Goal: Navigation & Orientation: Find specific page/section

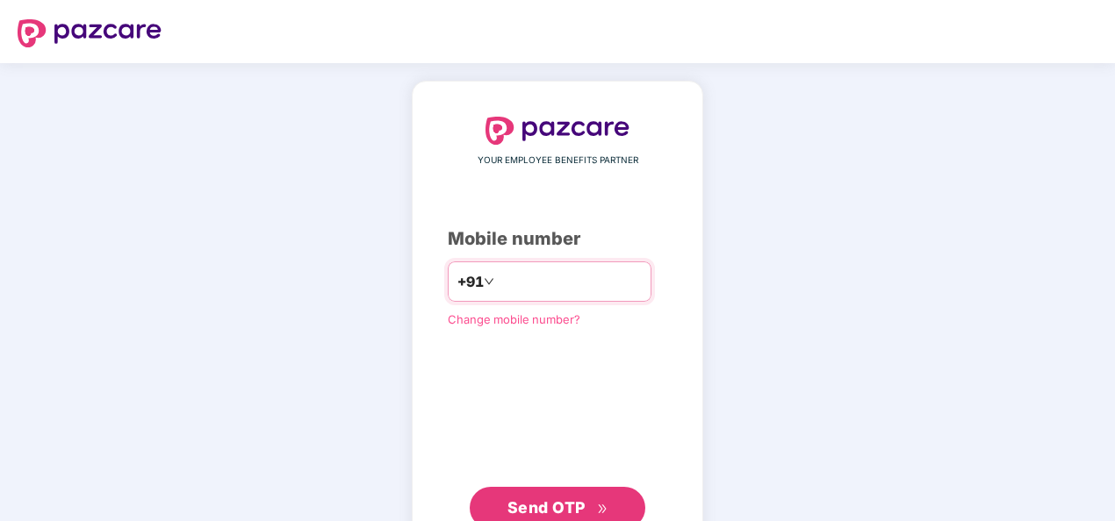
click at [582, 284] on input "number" at bounding box center [570, 282] width 144 height 28
type input "**********"
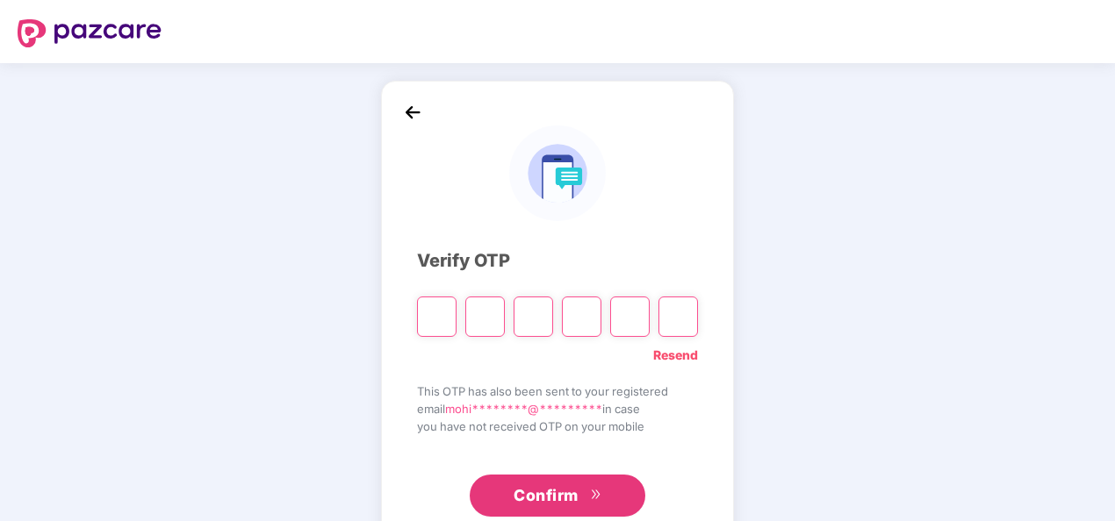
type input "*"
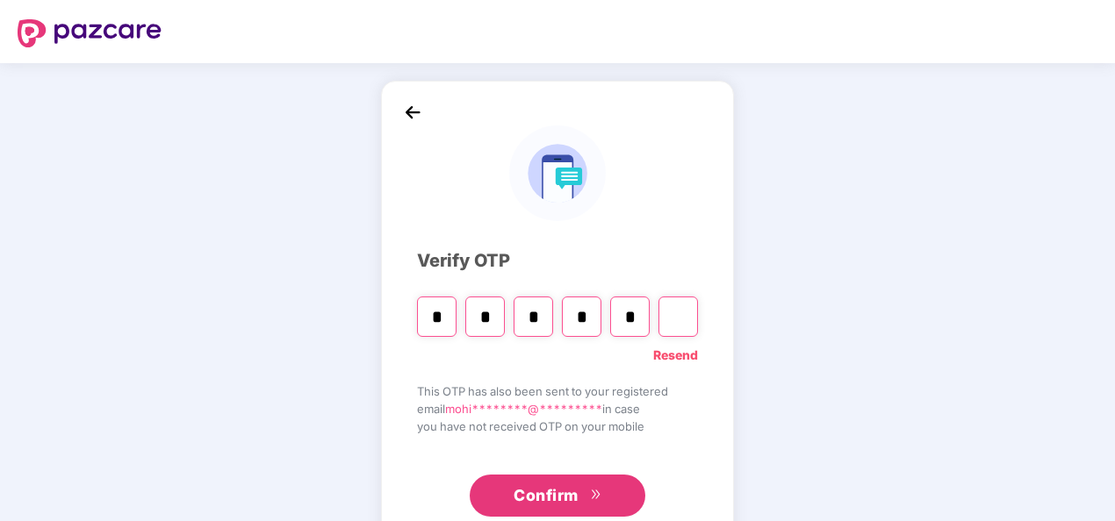
type input "*"
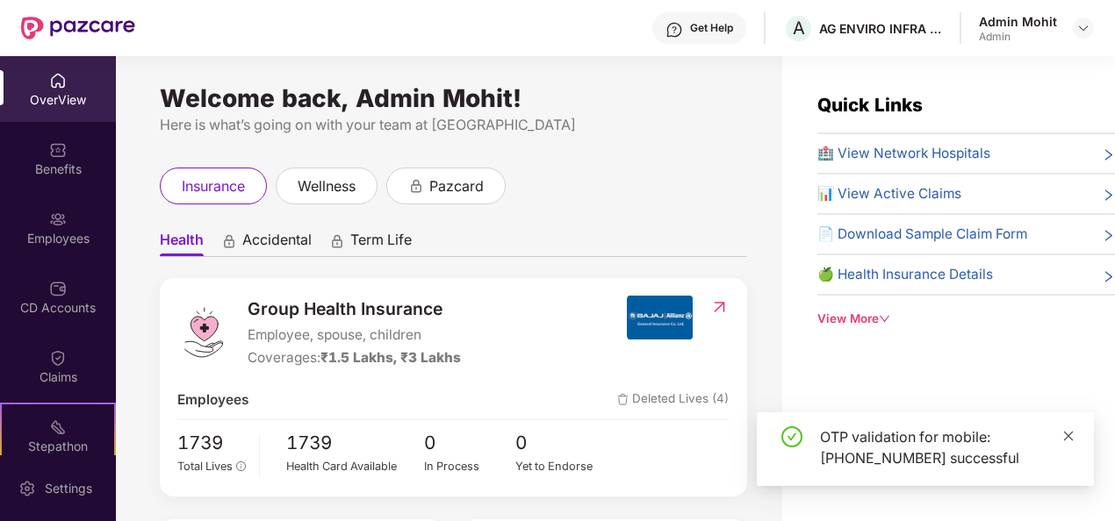
click at [1067, 440] on icon "close" at bounding box center [1068, 436] width 12 height 12
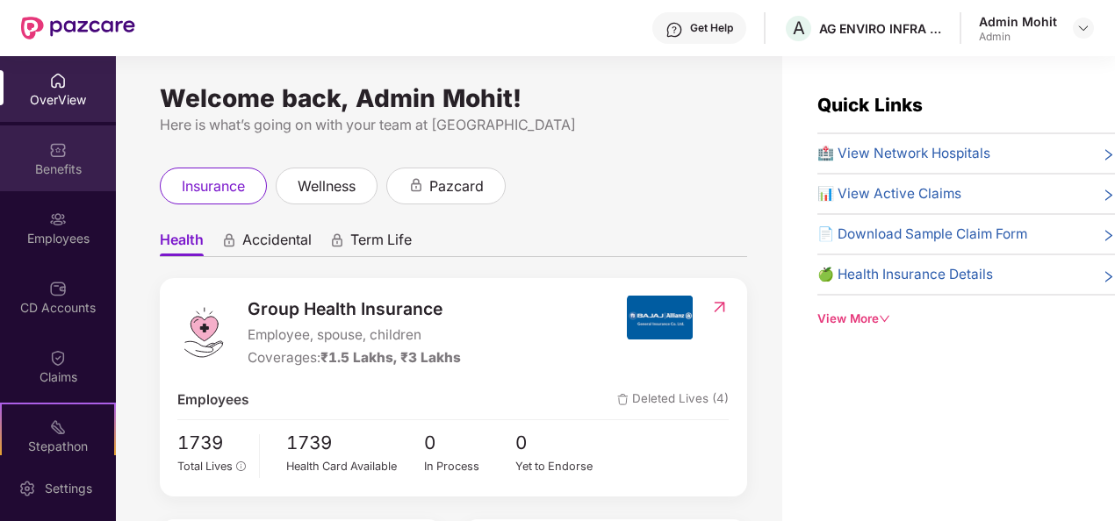
click at [33, 178] on div "Benefits" at bounding box center [58, 159] width 116 height 66
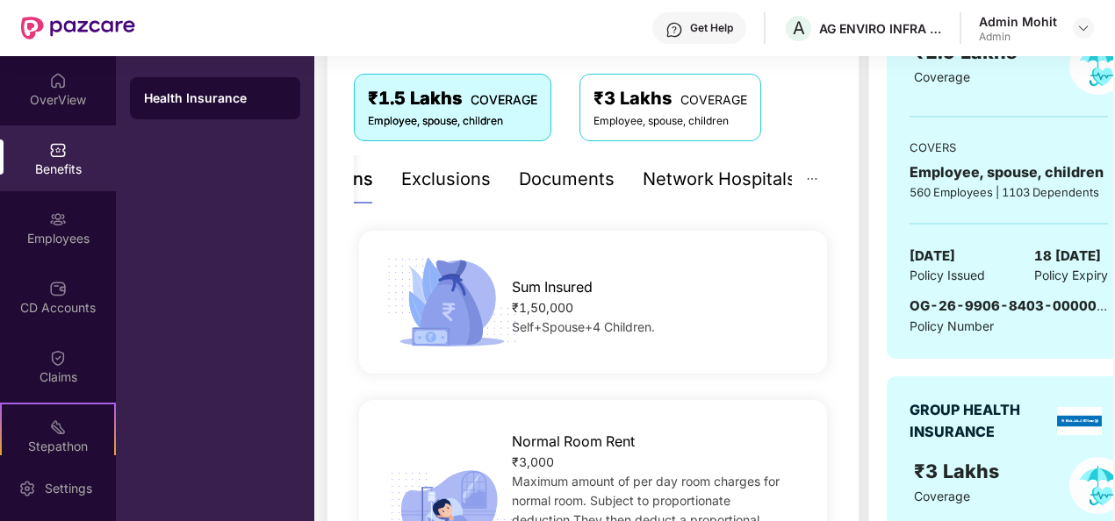
scroll to position [284, 0]
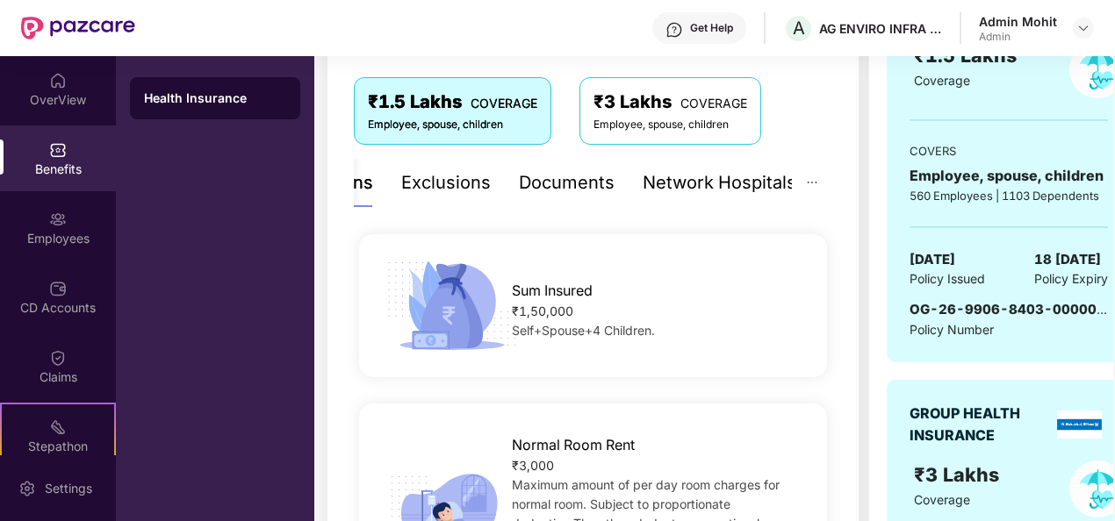
click at [430, 190] on div "Exclusions" at bounding box center [446, 182] width 90 height 27
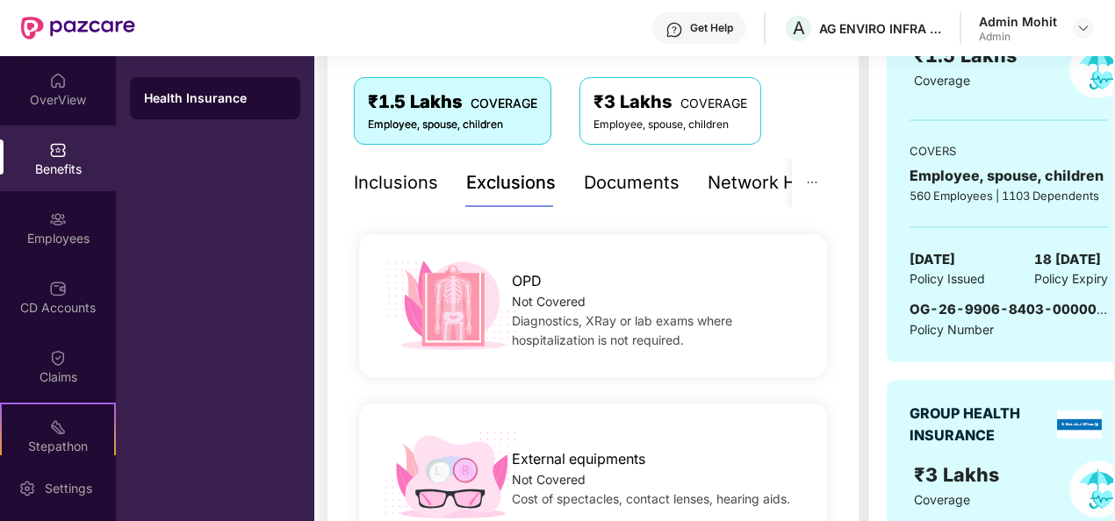
click at [356, 182] on div "Inclusions" at bounding box center [396, 182] width 84 height 27
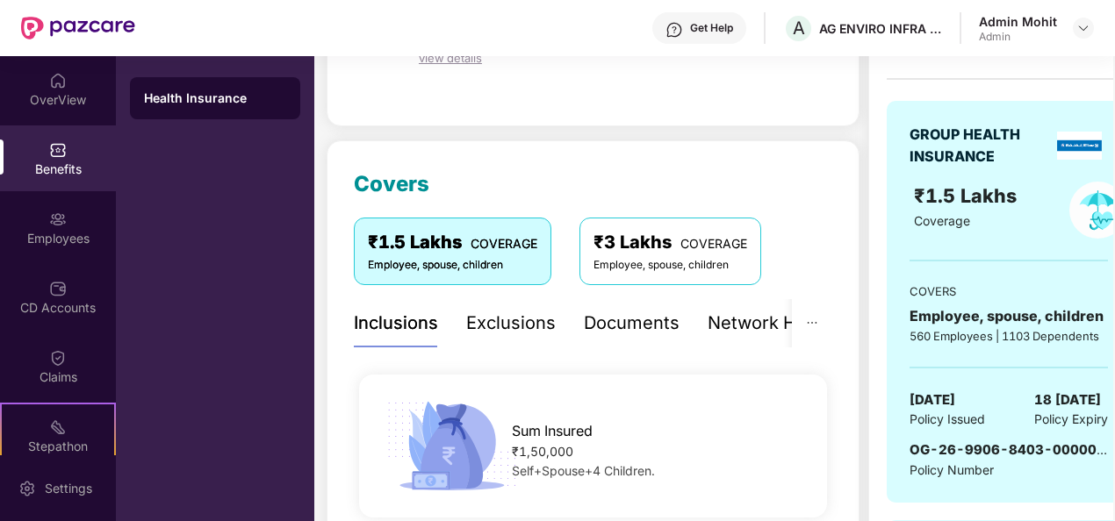
scroll to position [263, 0]
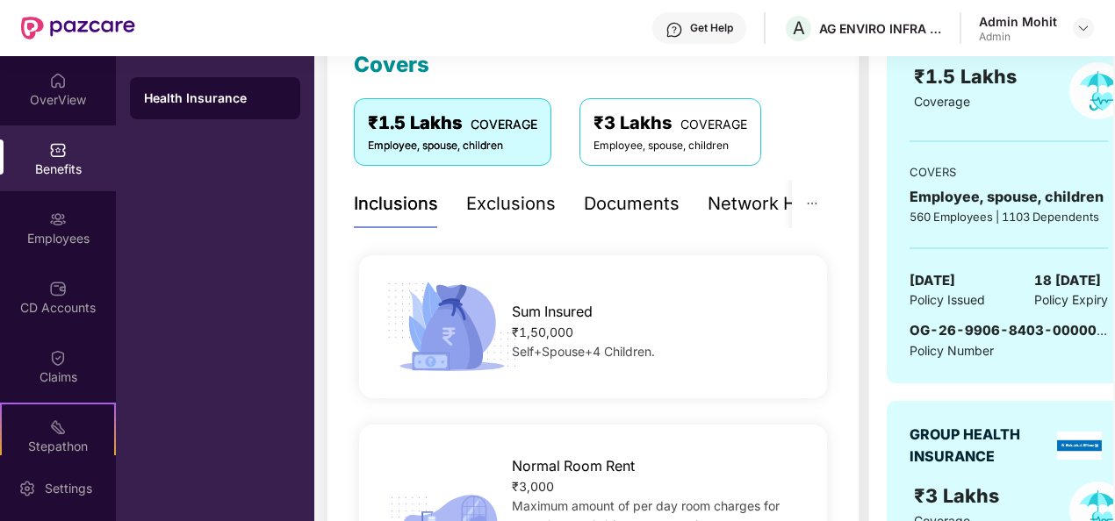
click at [504, 186] on div "Exclusions" at bounding box center [511, 204] width 90 height 48
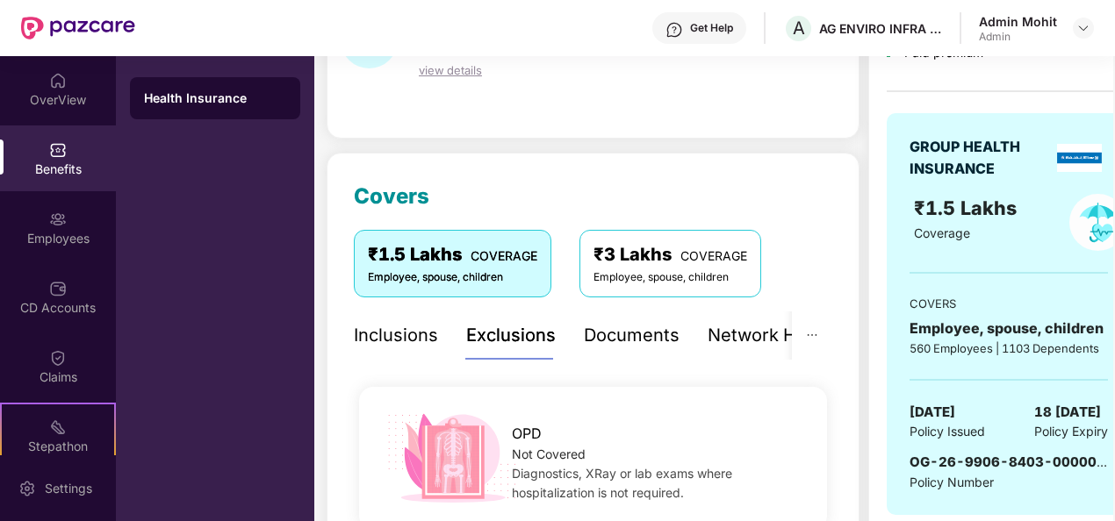
scroll to position [226, 0]
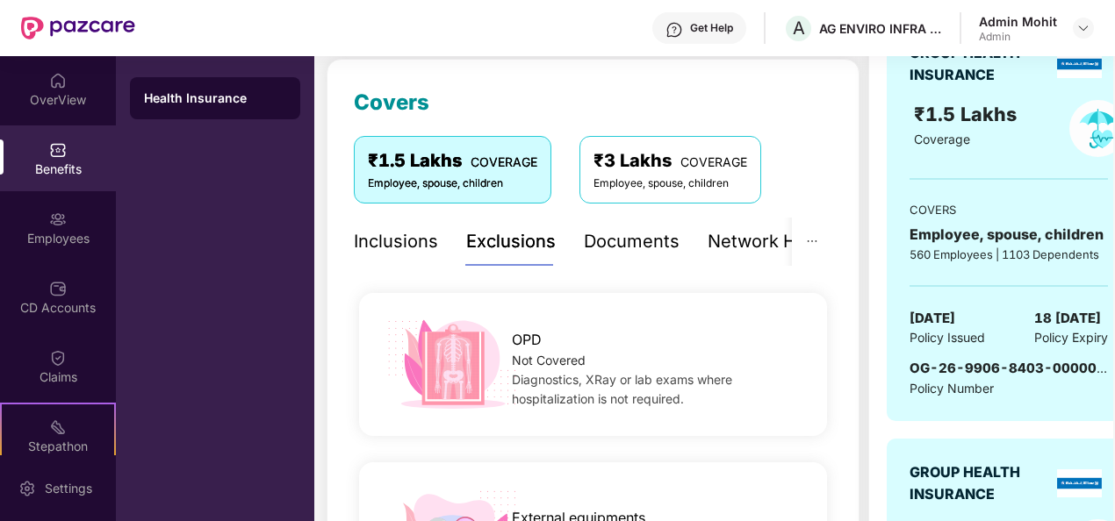
click at [625, 240] on div "Documents" at bounding box center [632, 241] width 96 height 27
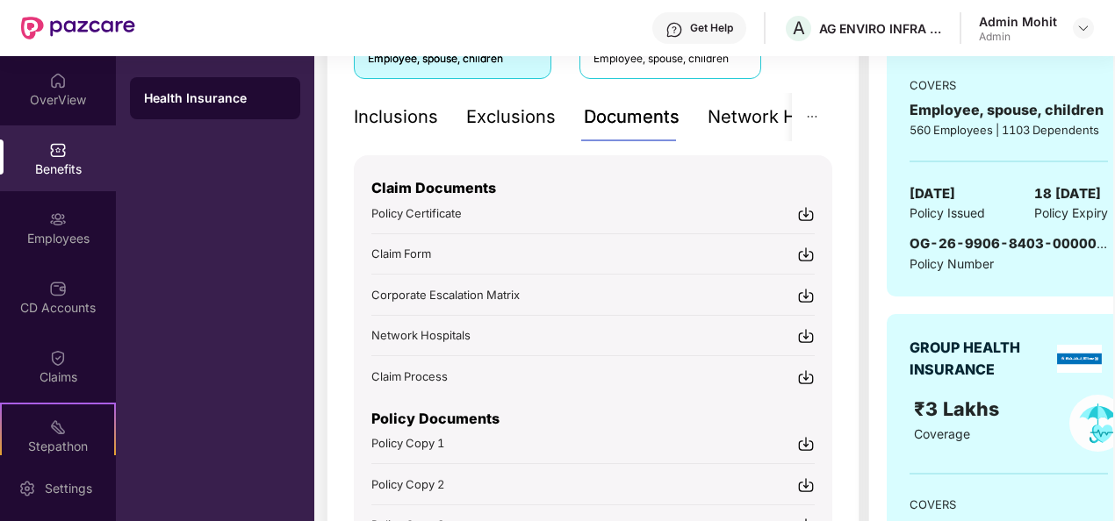
scroll to position [315, 0]
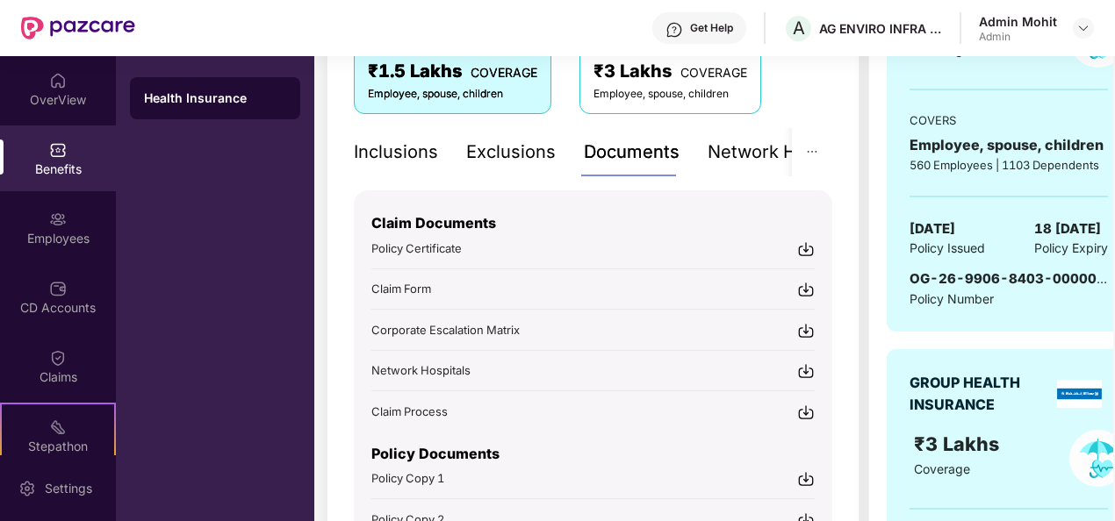
click at [739, 152] on div "Network Hospitals" at bounding box center [784, 152] width 154 height 27
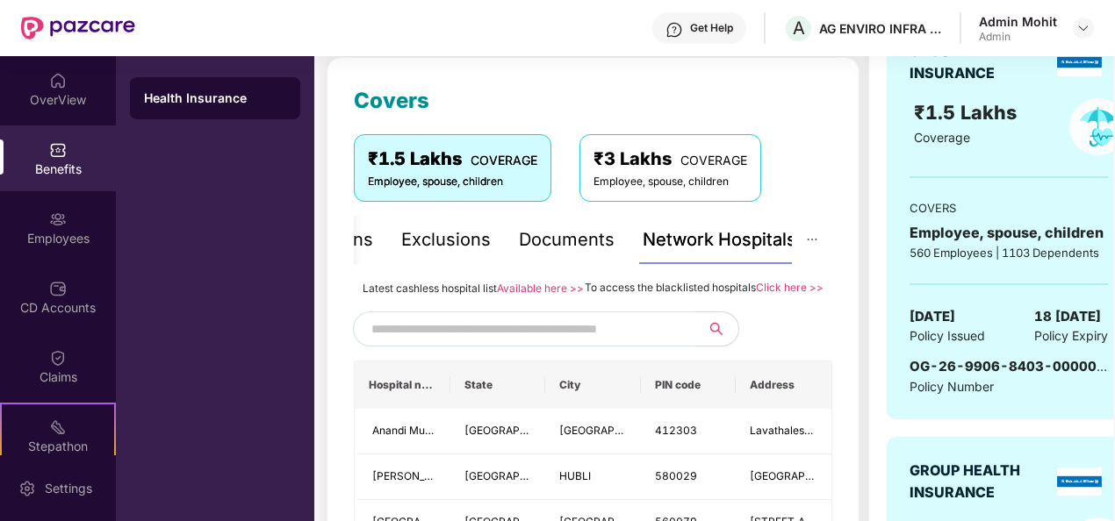
scroll to position [140, 0]
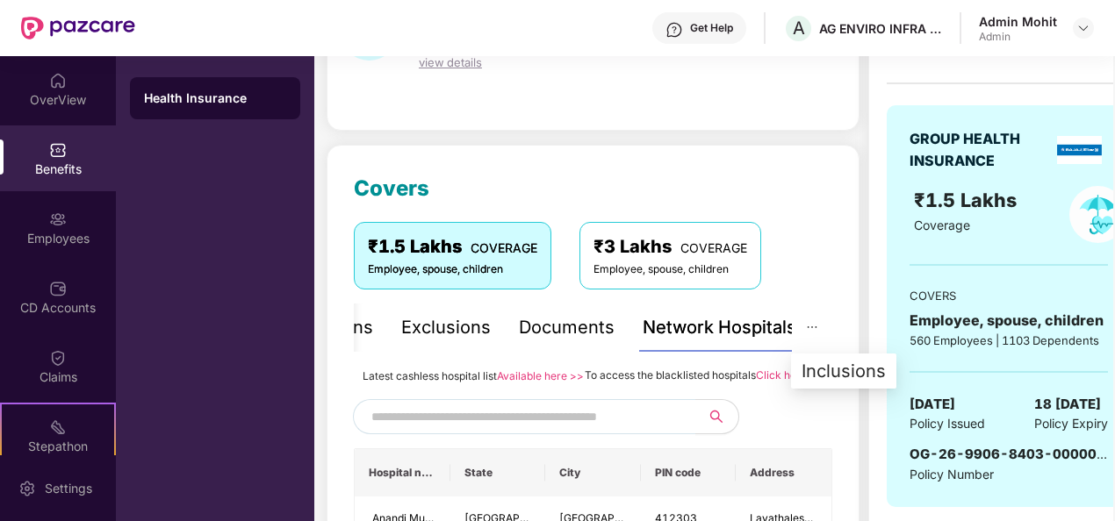
click at [818, 331] on button "button" at bounding box center [812, 328] width 40 height 48
click at [831, 376] on div "Inclusions" at bounding box center [843, 371] width 84 height 19
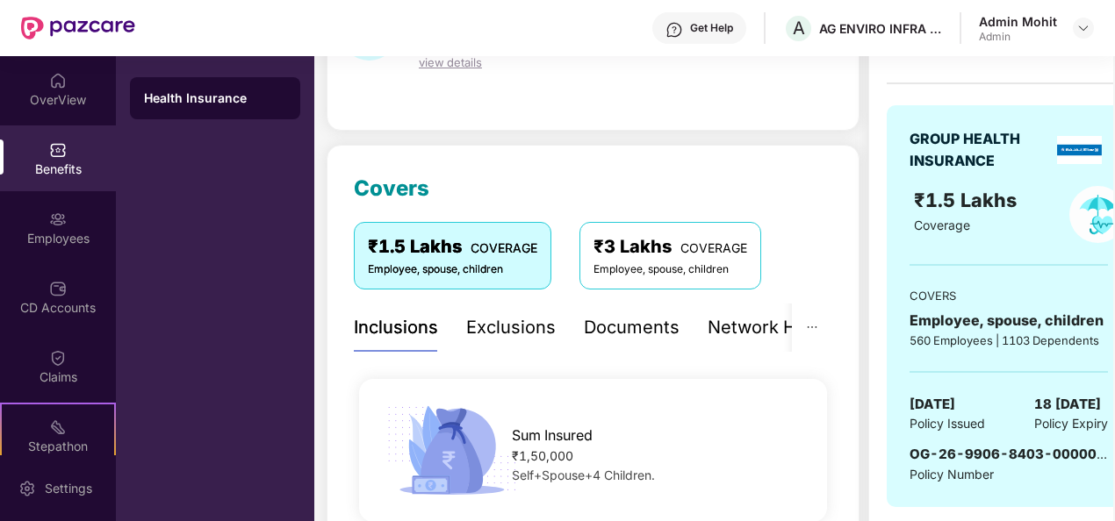
click at [494, 326] on div "Exclusions" at bounding box center [511, 327] width 90 height 27
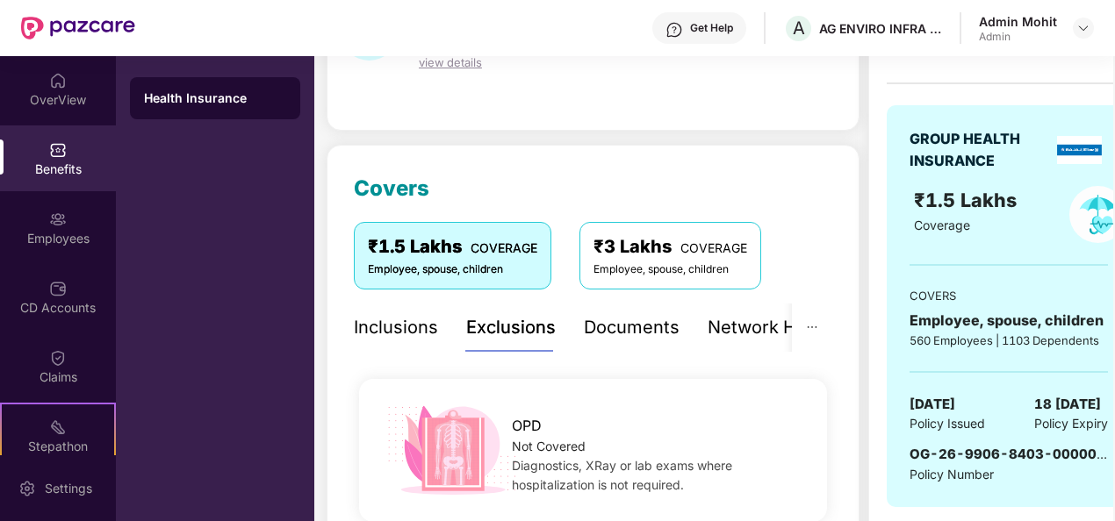
click at [379, 328] on div "Inclusions" at bounding box center [396, 327] width 84 height 27
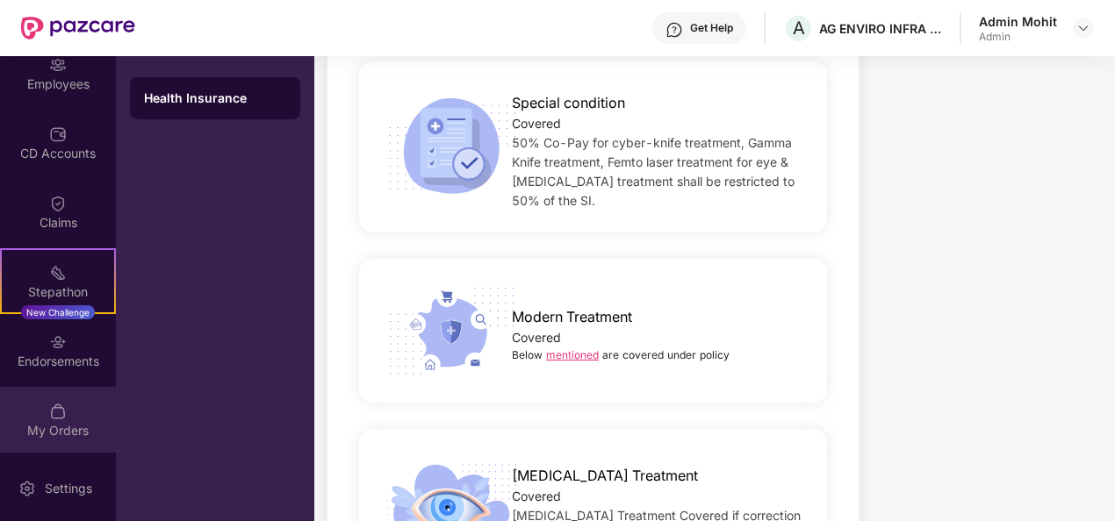
scroll to position [2654, 0]
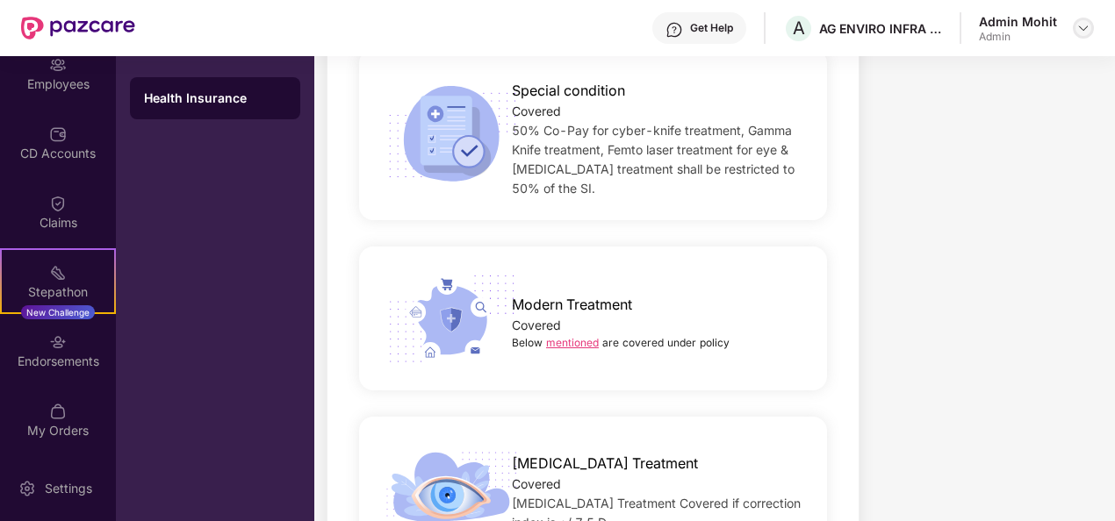
click at [1081, 26] on img at bounding box center [1083, 28] width 14 height 14
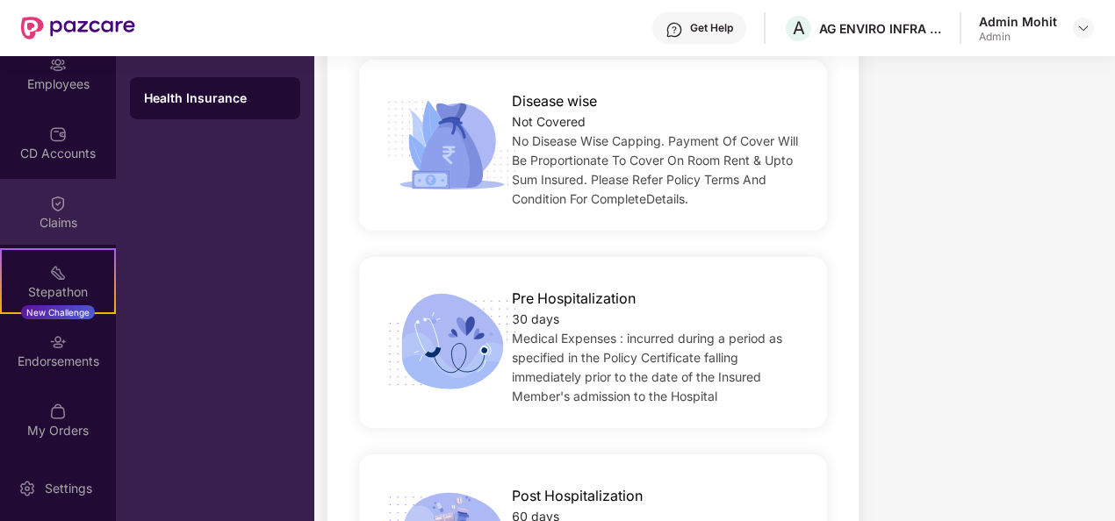
scroll to position [1141, 0]
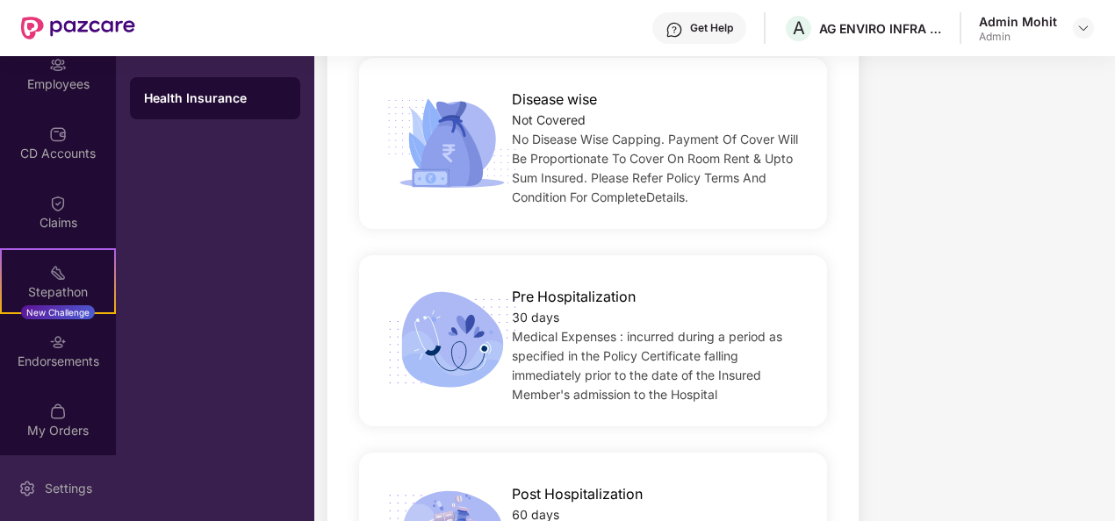
click at [74, 488] on div "Settings" at bounding box center [68, 489] width 58 height 18
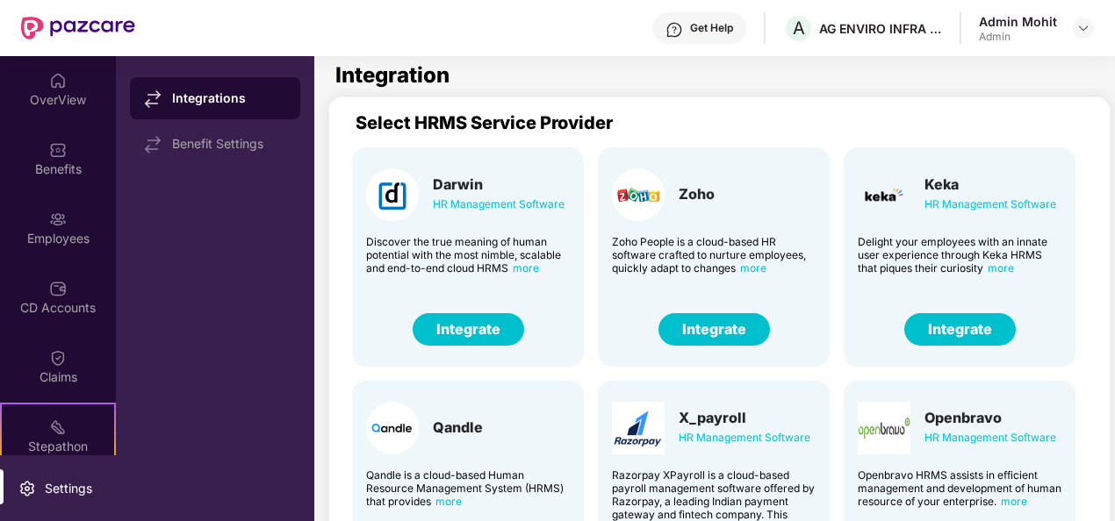
click at [218, 146] on div "Benefit Settings" at bounding box center [229, 144] width 114 height 14
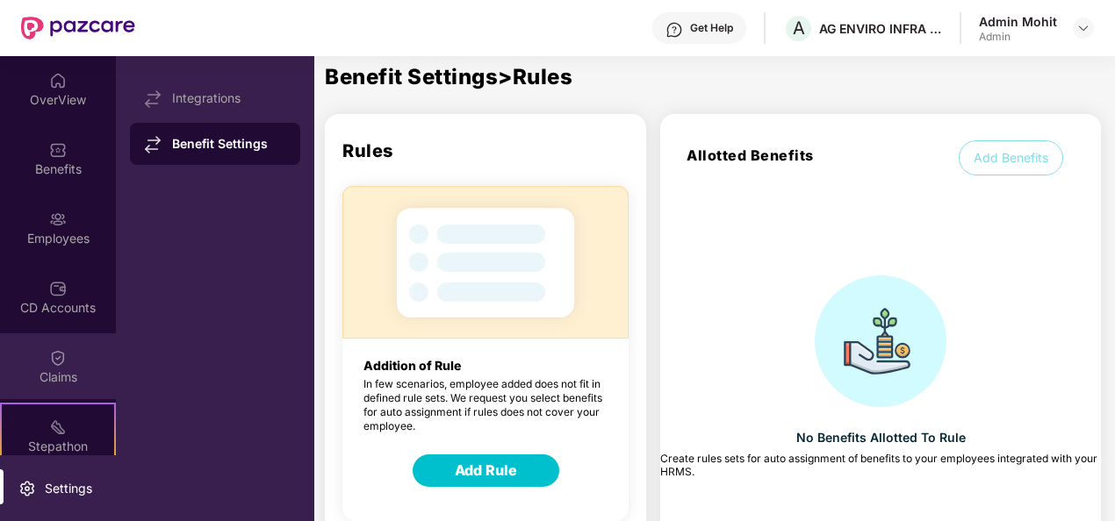
click at [47, 376] on div "Claims" at bounding box center [58, 378] width 116 height 18
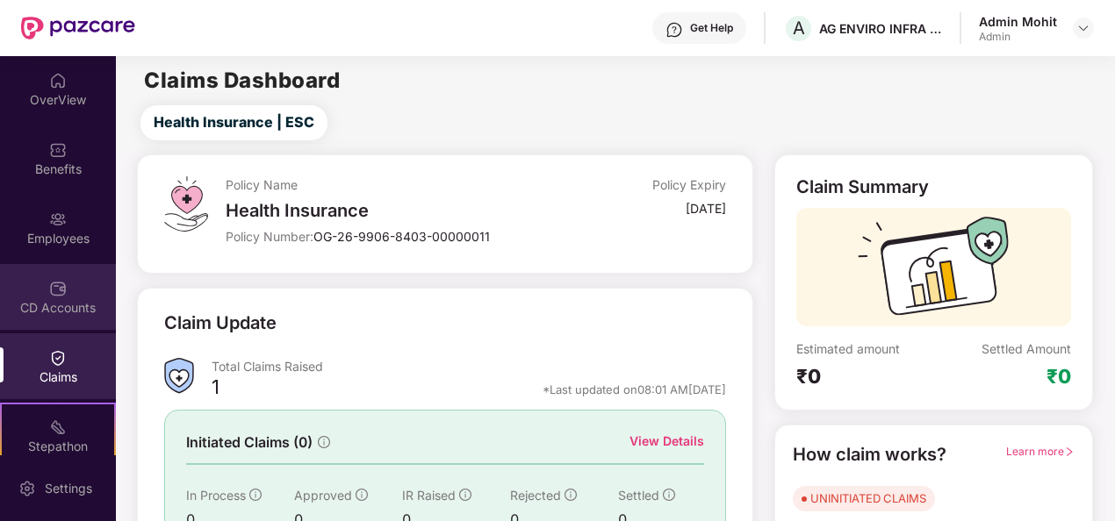
click at [49, 280] on img at bounding box center [58, 289] width 18 height 18
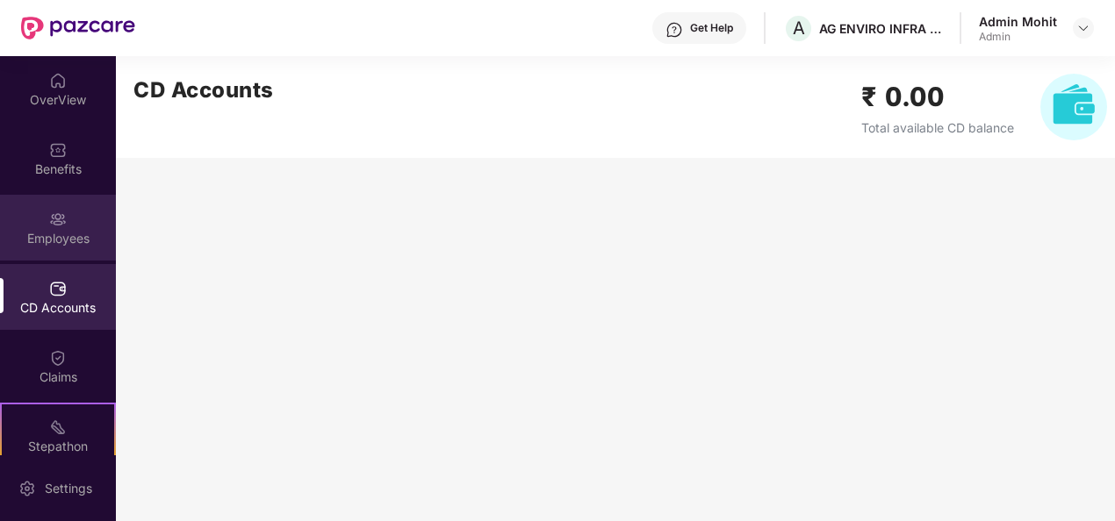
click at [44, 238] on div "Employees" at bounding box center [58, 239] width 116 height 18
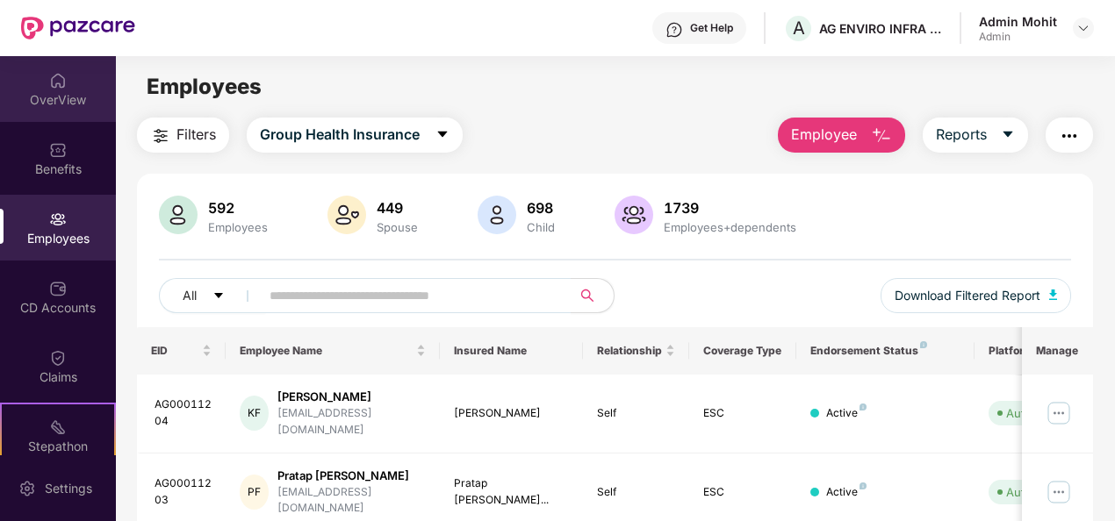
click at [55, 100] on div "OverView" at bounding box center [58, 100] width 116 height 18
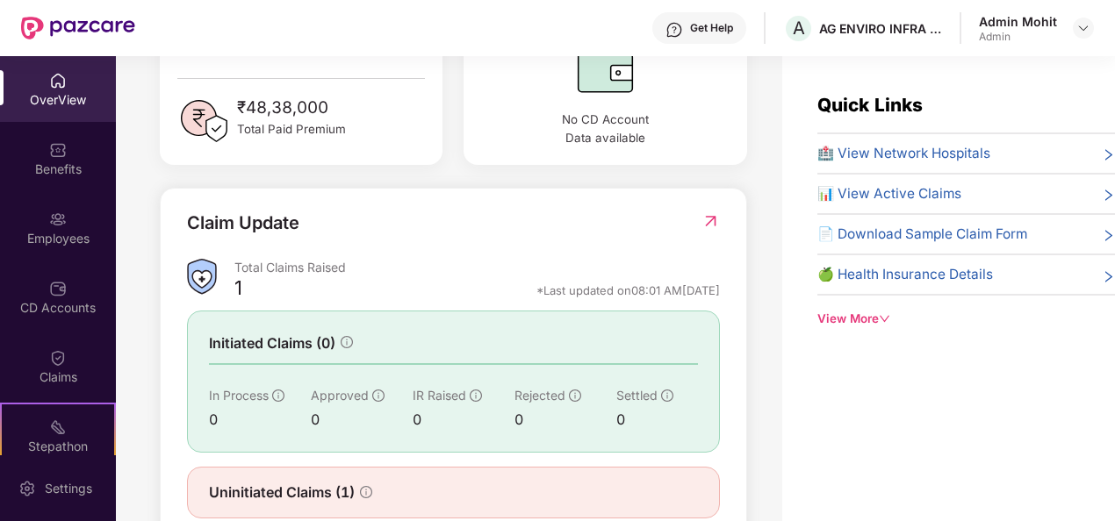
scroll to position [565, 0]
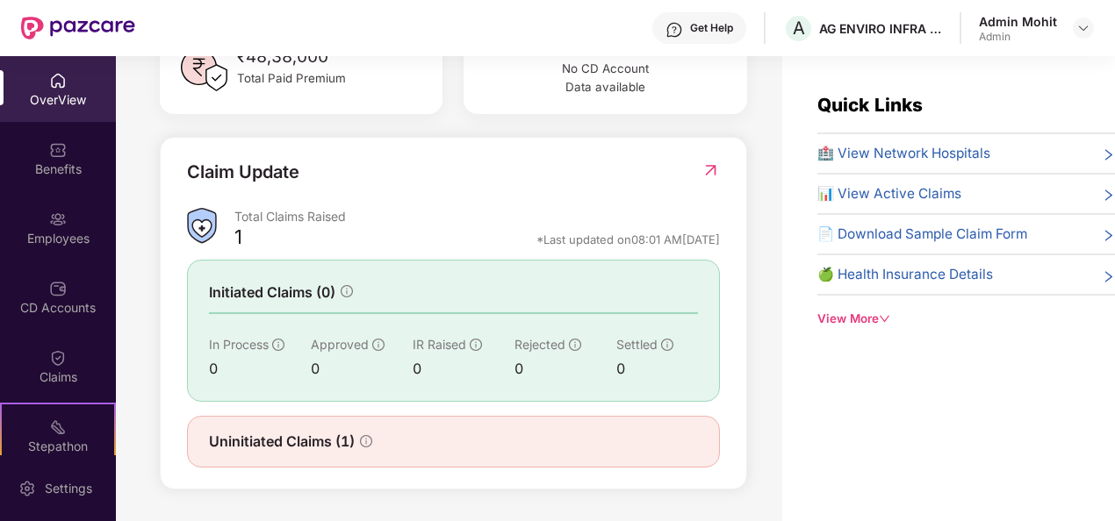
click at [68, 82] on div "OverView" at bounding box center [58, 89] width 116 height 66
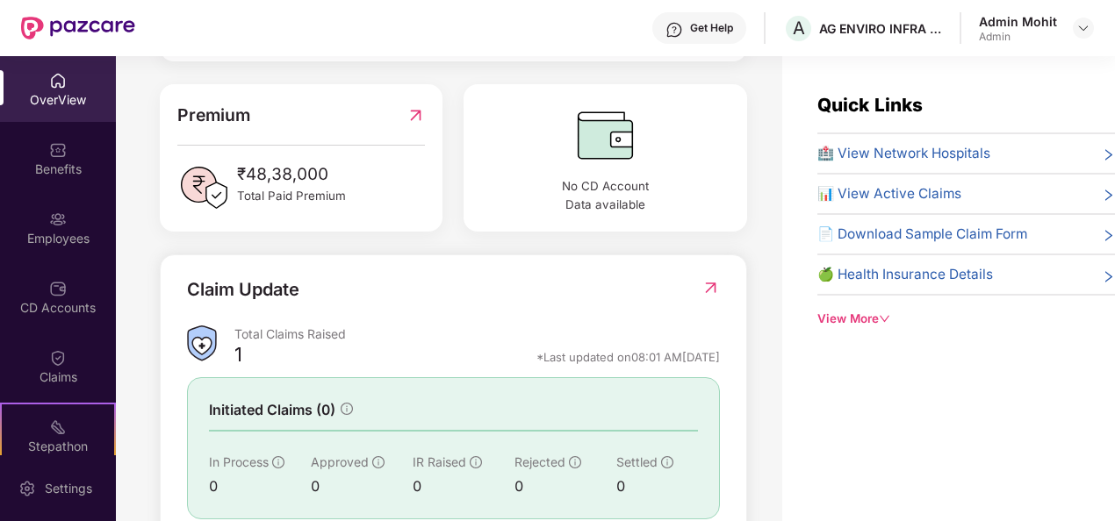
scroll to position [439, 0]
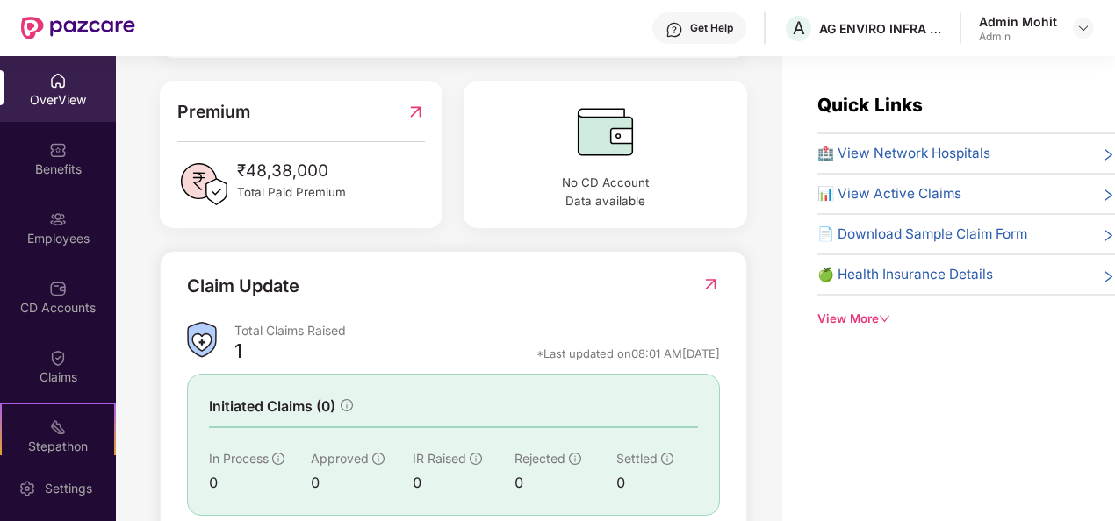
click at [868, 312] on div "View More" at bounding box center [966, 319] width 298 height 18
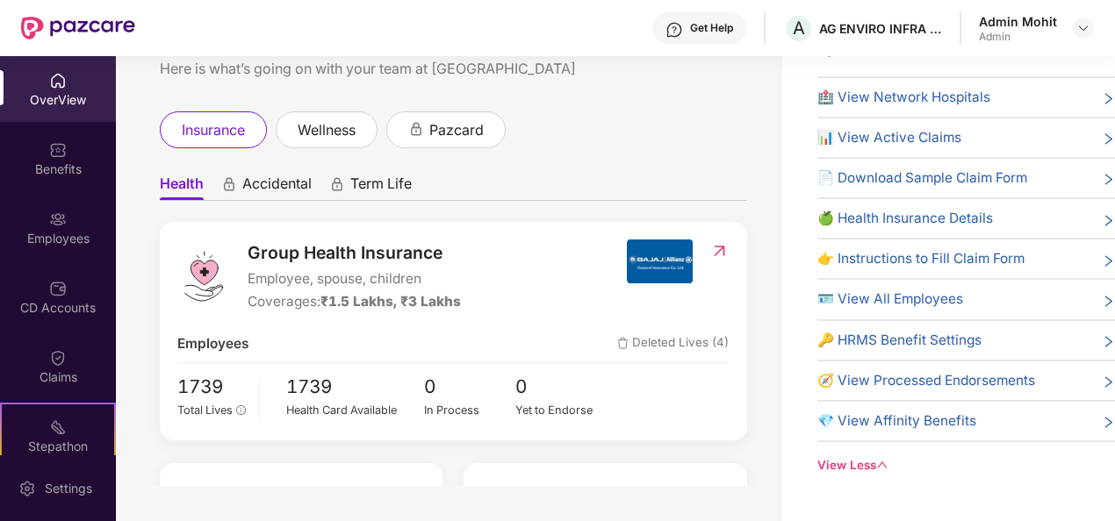
scroll to position [0, 0]
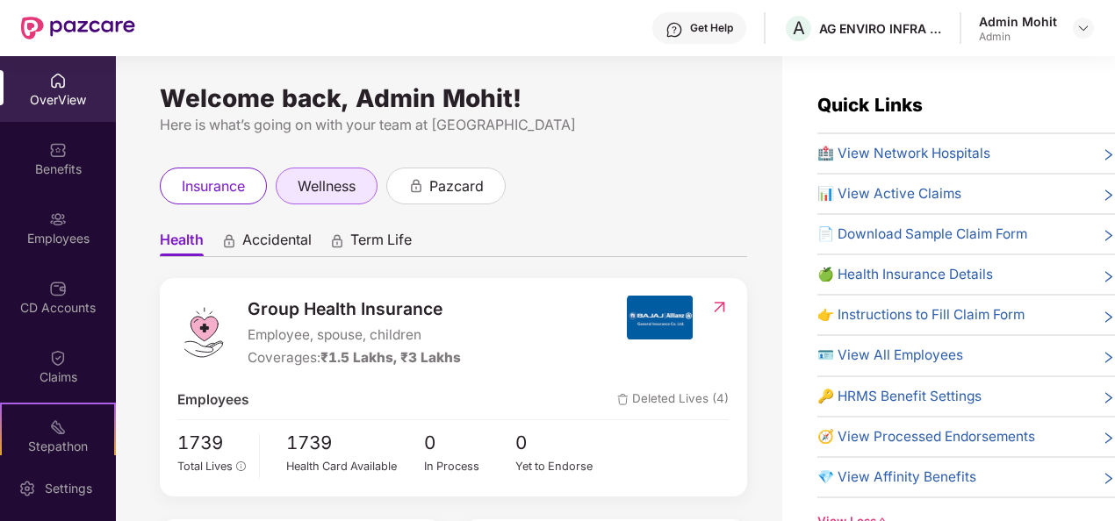
click at [352, 186] on span "wellness" at bounding box center [327, 187] width 58 height 22
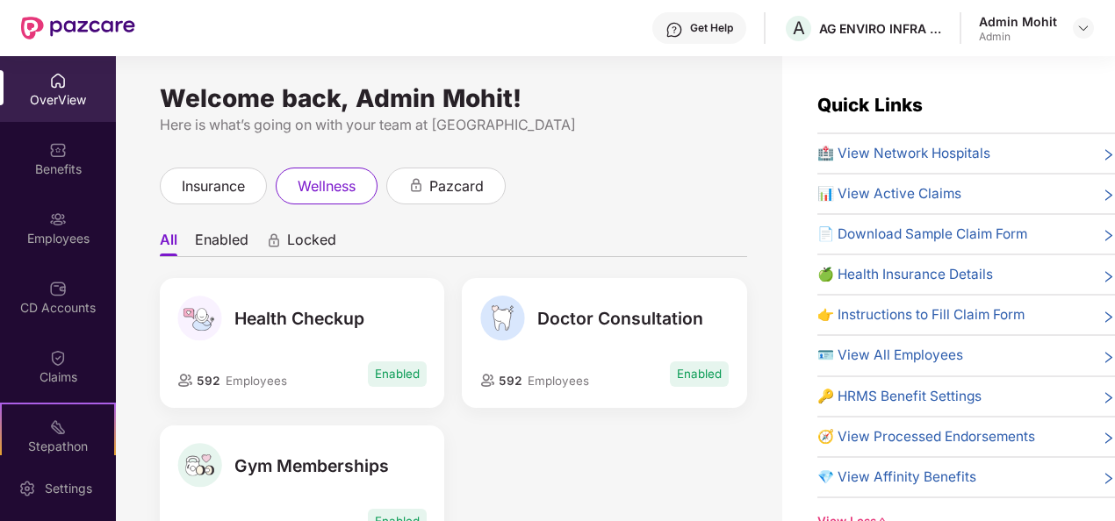
click at [718, 22] on div "Get Help" at bounding box center [711, 28] width 43 height 14
